Goal: Find specific page/section: Find specific page/section

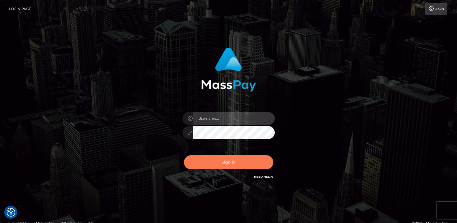
type input "[DOMAIN_NAME]"
click at [202, 161] on button "Sign in" at bounding box center [228, 162] width 89 height 14
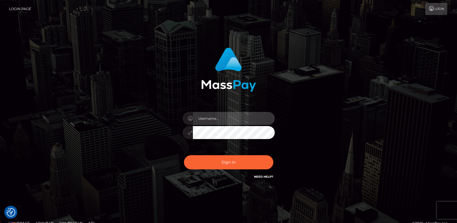
type input "ts2.es"
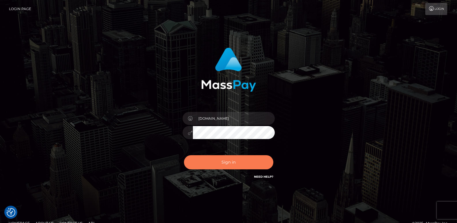
click at [202, 161] on button "Sign in" at bounding box center [228, 162] width 89 height 14
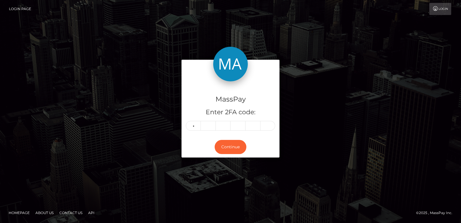
type input "6"
type input "0"
type input "9"
type input "3"
type input "0"
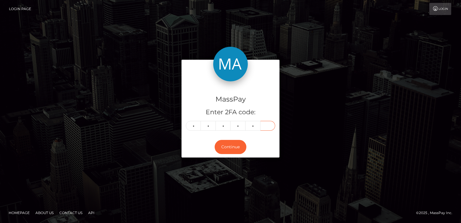
type input "4"
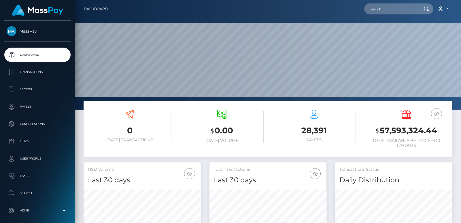
scroll to position [102, 117]
click at [375, 8] on input "text" at bounding box center [391, 8] width 54 height 11
paste input "caerne9@gmail.com"
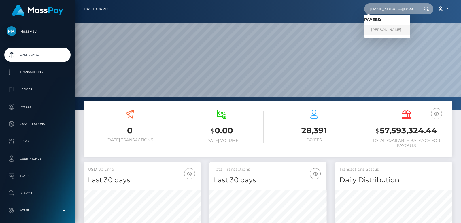
type input "caerne9@gmail.com"
click at [388, 31] on link "Rozalia Stasiak" at bounding box center [387, 29] width 46 height 11
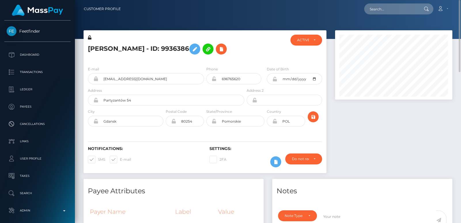
click at [100, 48] on h5 "Rozalia Stasiak - ID: 9936386" at bounding box center [164, 49] width 153 height 17
copy h5 "Rozalia"
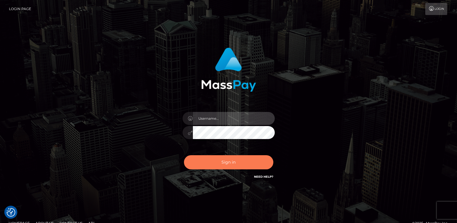
type input "[DOMAIN_NAME]"
click at [214, 164] on button "Sign in" at bounding box center [228, 162] width 89 height 14
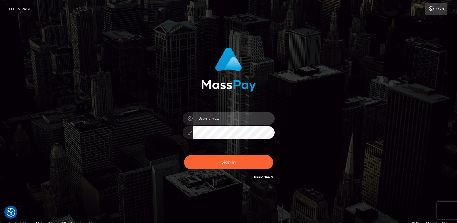
type input "[DOMAIN_NAME]"
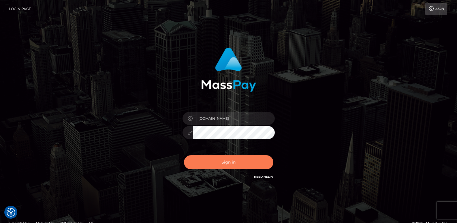
click at [214, 164] on button "Sign in" at bounding box center [228, 162] width 89 height 14
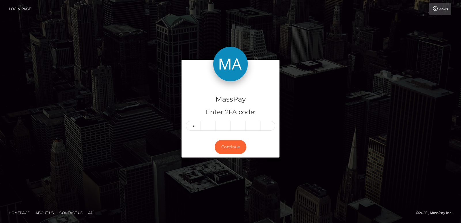
type input "8"
type input "9"
type input "4"
type input "1"
type input "5"
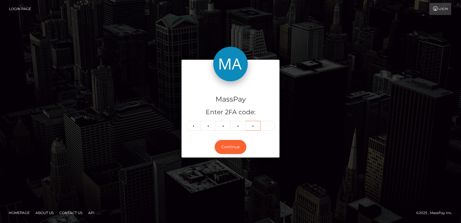
type input "6"
type input "4"
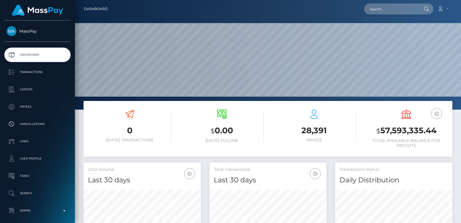
scroll to position [102, 117]
click at [370, 12] on input "text" at bounding box center [391, 8] width 54 height 11
paste input "queenpurity316@gmail.com"
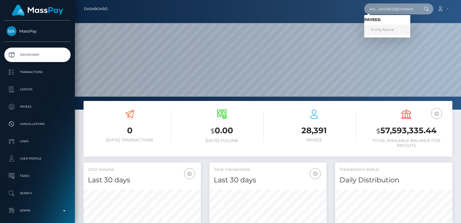
type input "[EMAIL_ADDRESS][DOMAIN_NAME]"
click at [391, 32] on link "Purity Namai" at bounding box center [387, 29] width 46 height 11
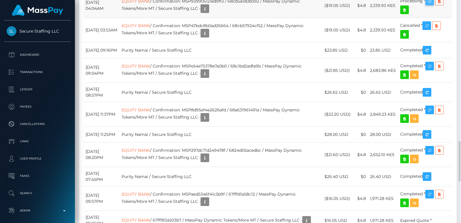
scroll to position [69, 117]
click at [431, 5] on icon "button" at bounding box center [429, 1] width 7 height 7
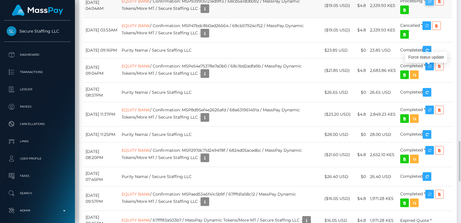
click at [431, 5] on icon "button" at bounding box center [429, 1] width 7 height 7
